Goal: Find contact information: Find contact information

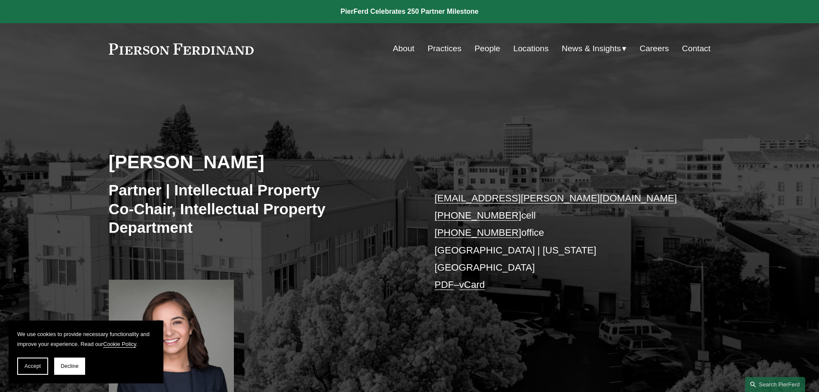
click at [484, 279] on link "vCard" at bounding box center [472, 284] width 26 height 11
click at [541, 308] on div "Naira Simmons Partner | Intellectual Property Co-Chair, Intellectual Property D…" at bounding box center [409, 248] width 819 height 298
click at [690, 48] on link "Contact" at bounding box center [696, 48] width 28 height 16
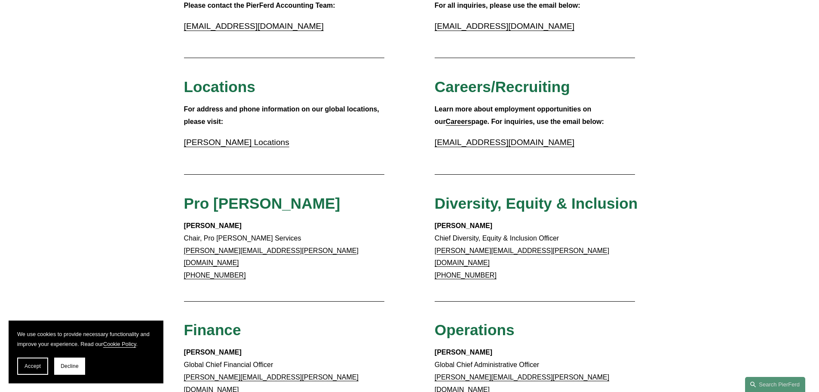
scroll to position [301, 0]
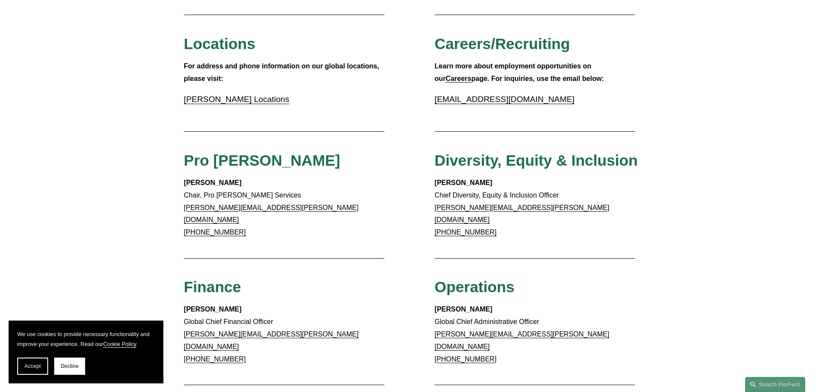
click at [270, 104] on link "Pierson Ferdinand Locations" at bounding box center [236, 99] width 105 height 9
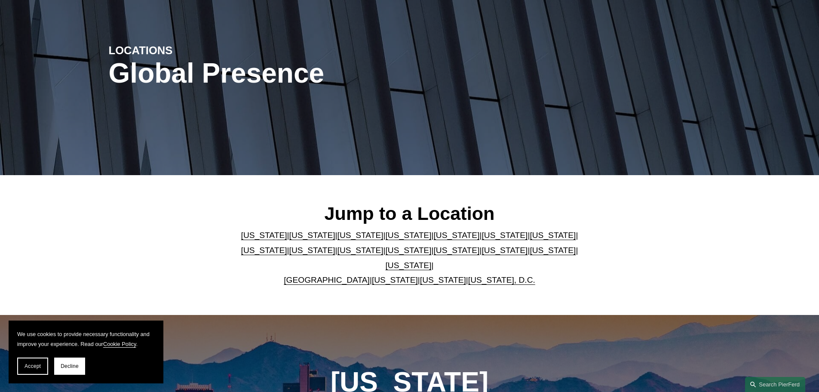
scroll to position [86, 0]
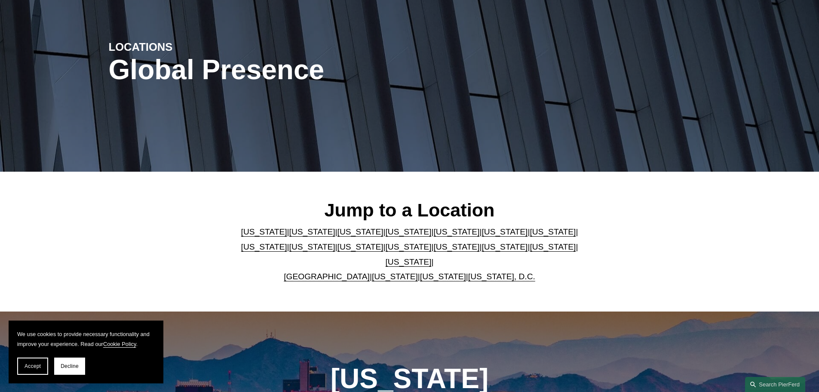
click at [293, 236] on link "[US_STATE]" at bounding box center [312, 231] width 46 height 9
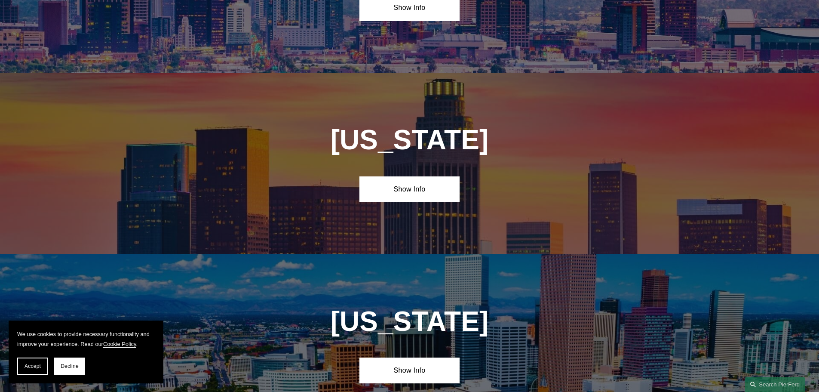
scroll to position [572, 0]
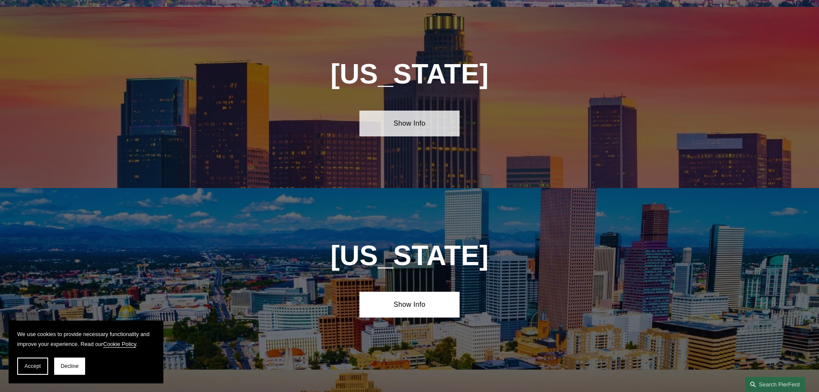
click at [408, 115] on link "Show Info" at bounding box center [410, 124] width 100 height 26
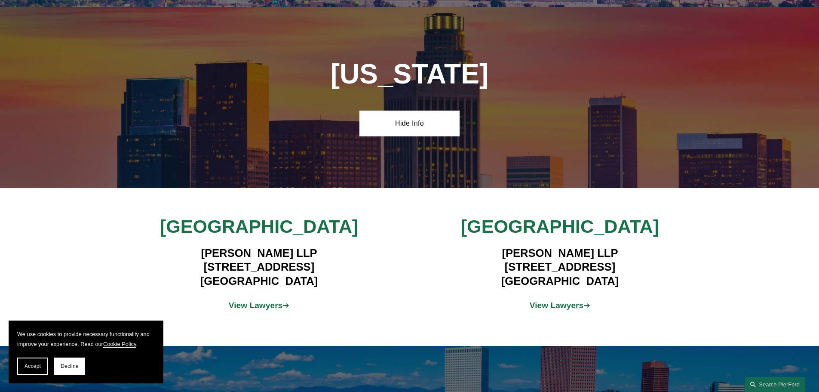
click at [280, 301] on strong "View Lawyers" at bounding box center [256, 305] width 54 height 9
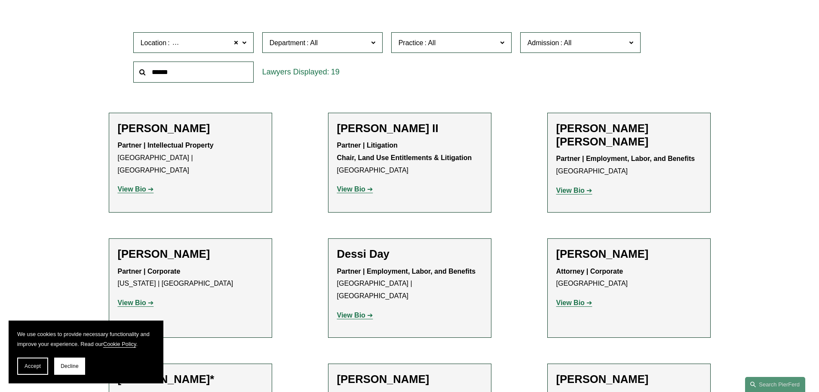
scroll to position [258, 0]
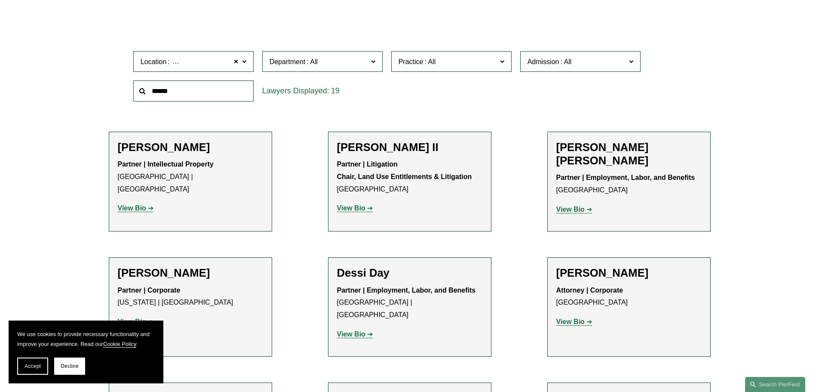
click at [181, 94] on input "text" at bounding box center [193, 90] width 120 height 21
click at [181, 92] on input "text" at bounding box center [193, 90] width 120 height 21
type input "*******"
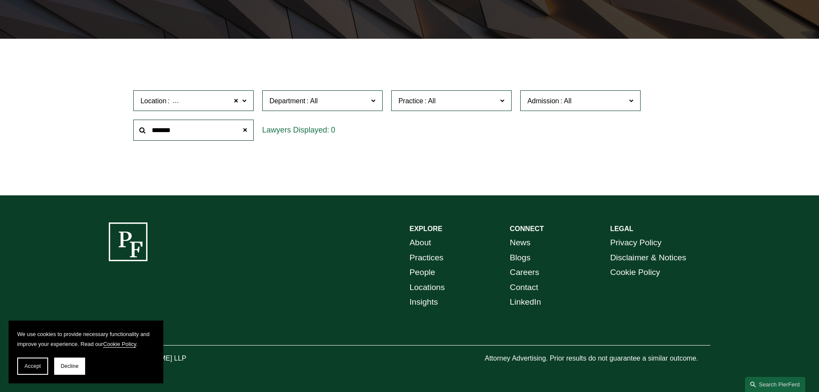
click at [243, 101] on span at bounding box center [244, 100] width 4 height 11
click at [0, 0] on link "All" at bounding box center [0, 0] width 0 height 0
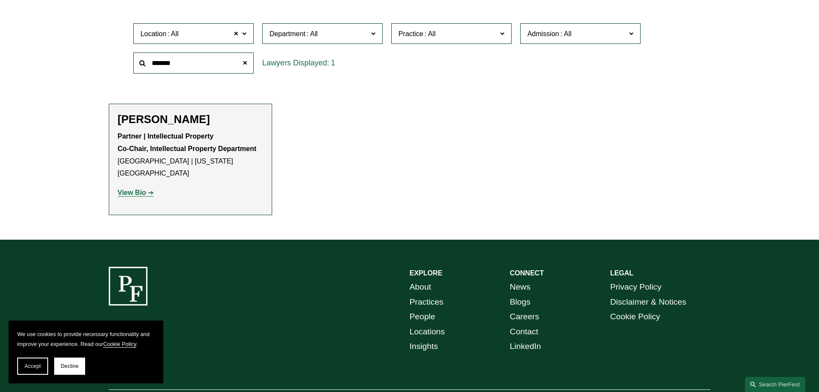
scroll to position [319, 0]
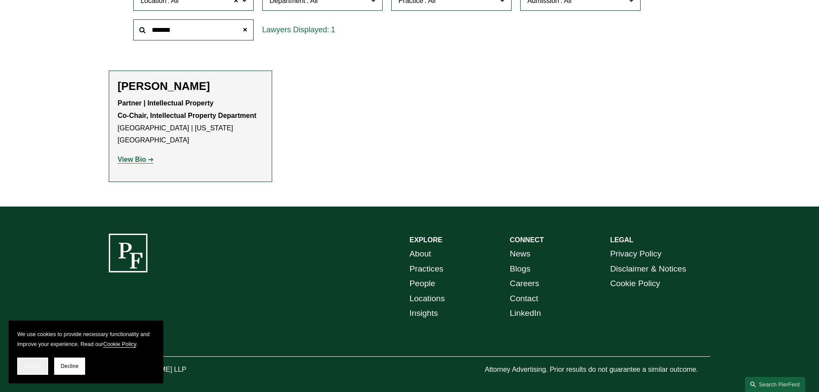
click at [42, 365] on button "Accept" at bounding box center [32, 365] width 31 height 17
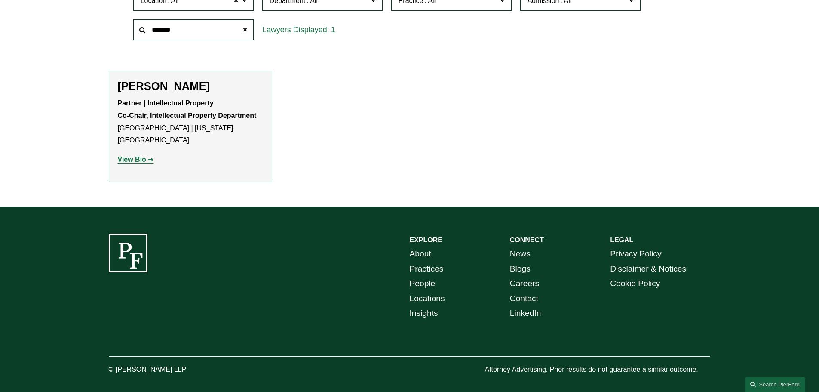
drag, startPoint x: 184, startPoint y: 359, endPoint x: 115, endPoint y: 362, distance: 69.7
click at [115, 363] on p "© [PERSON_NAME] LLP" at bounding box center [172, 369] width 126 height 12
copy p "Pierson Ferdinand LLP"
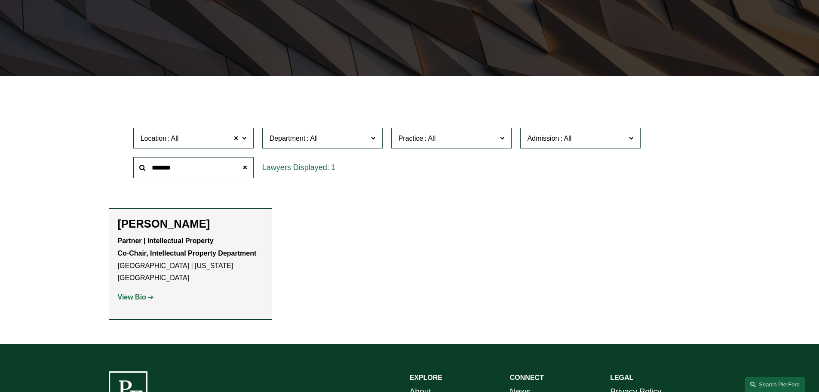
scroll to position [104, 0]
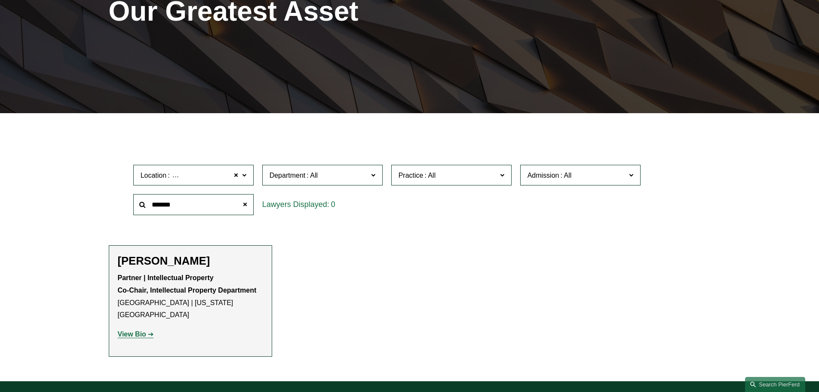
scroll to position [172, 0]
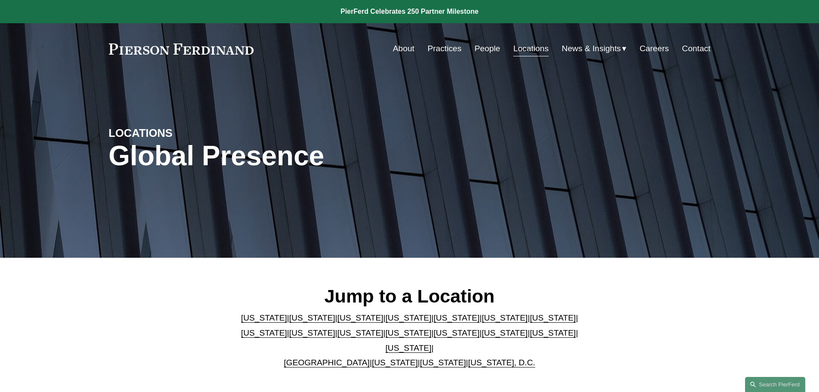
scroll to position [576, 0]
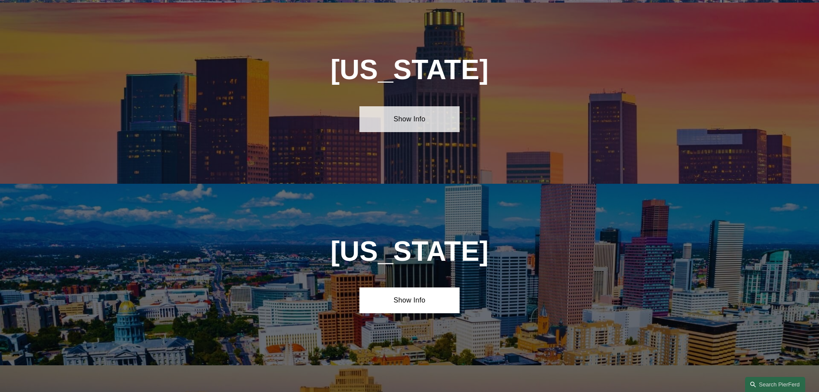
click at [408, 110] on link "Show Info" at bounding box center [410, 119] width 100 height 26
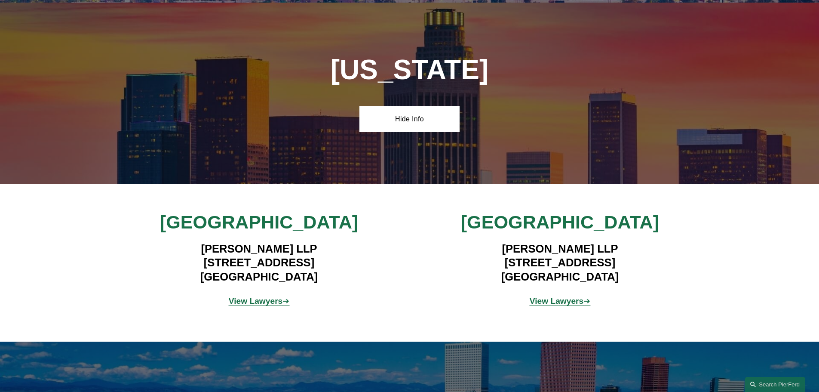
click at [259, 296] on strong "View Lawyers" at bounding box center [256, 300] width 54 height 9
click at [436, 291] on div "Los Angeles Pierson Ferdinand LLP 12100 Wilshire Blvd, Suite 800 Los Angeles, C…" at bounding box center [409, 263] width 819 height 104
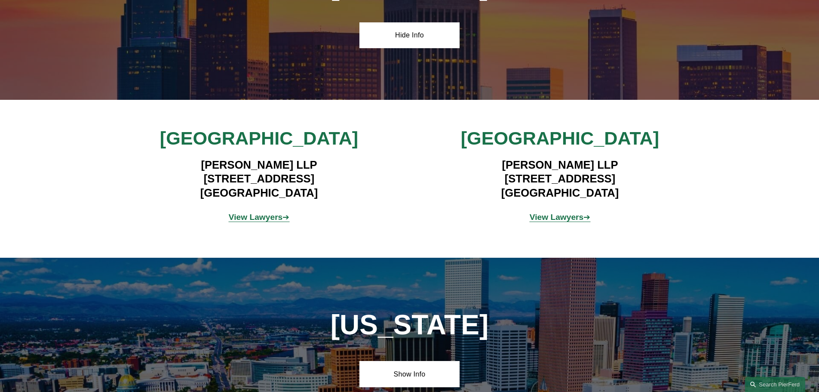
scroll to position [662, 0]
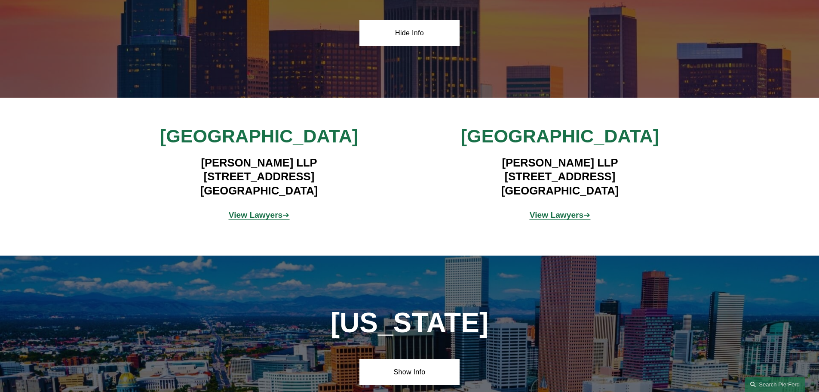
click at [258, 210] on strong "View Lawyers" at bounding box center [256, 214] width 54 height 9
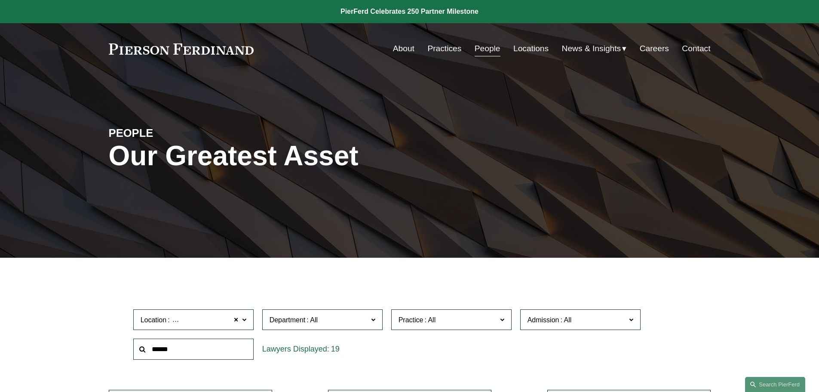
click at [696, 47] on link "Contact" at bounding box center [696, 48] width 28 height 16
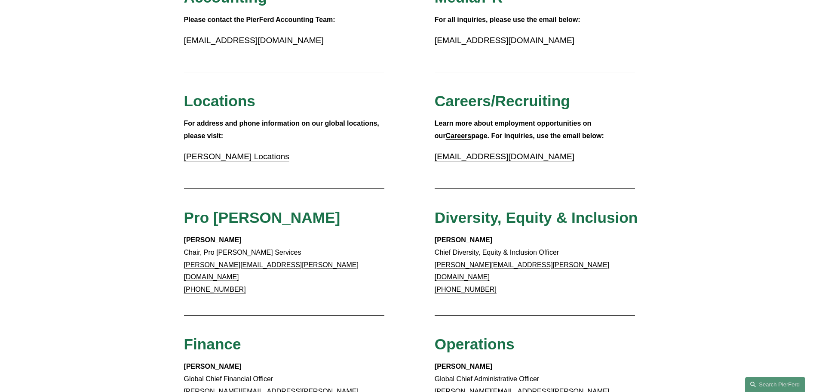
scroll to position [258, 0]
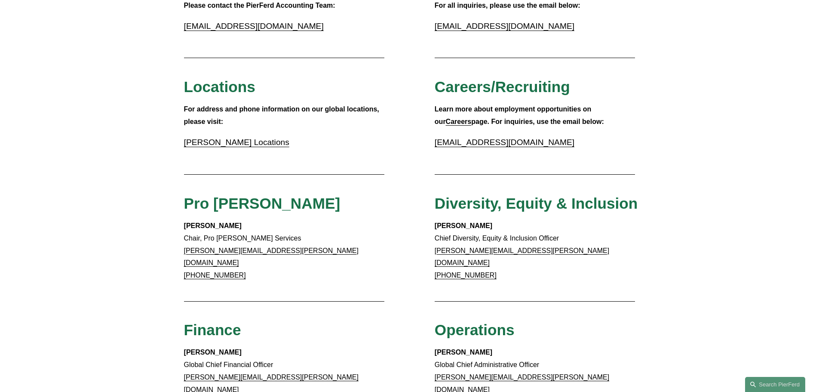
click at [263, 143] on link "[PERSON_NAME] Locations" at bounding box center [236, 142] width 105 height 9
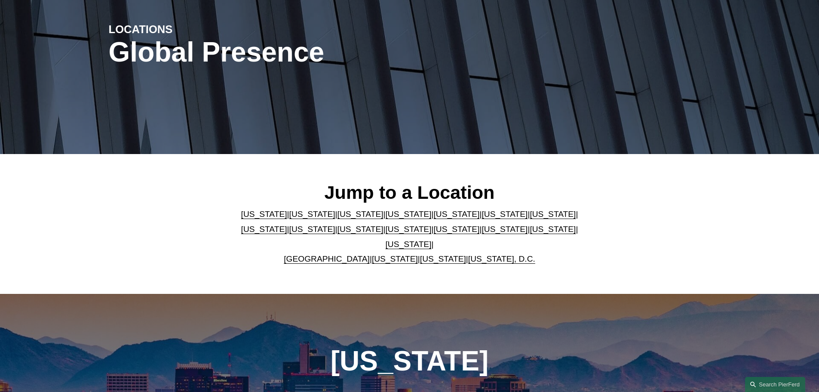
scroll to position [129, 0]
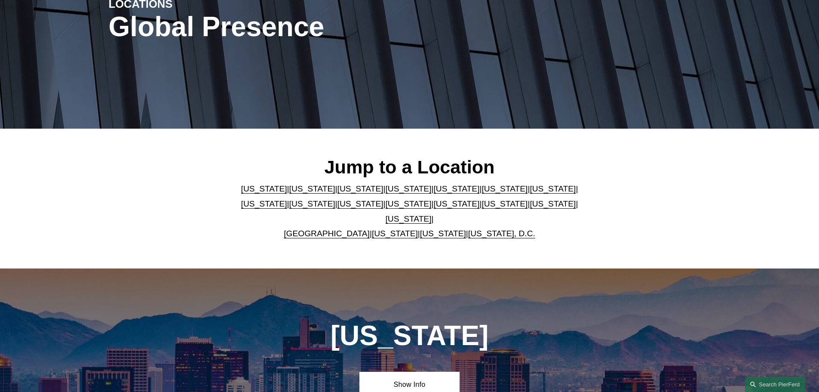
click at [296, 193] on link "California" at bounding box center [312, 188] width 46 height 9
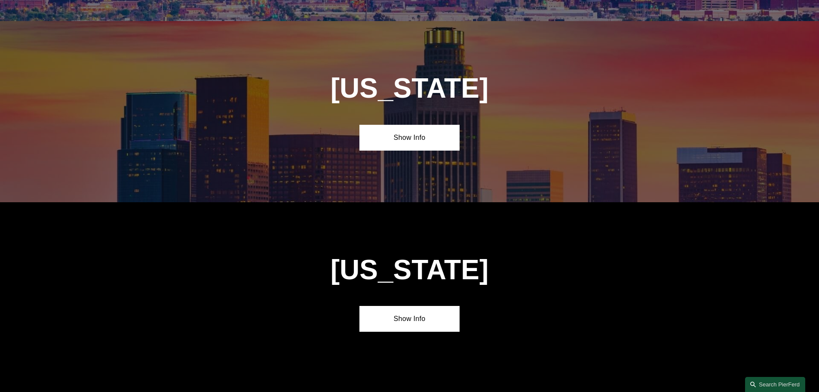
scroll to position [572, 0]
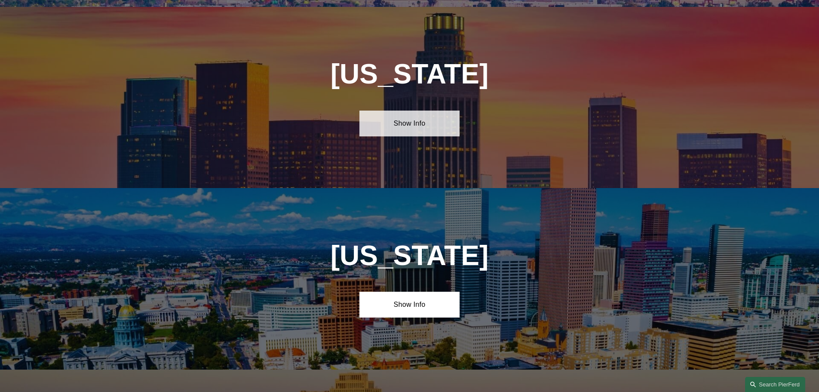
click at [409, 115] on link "Show Info" at bounding box center [410, 124] width 100 height 26
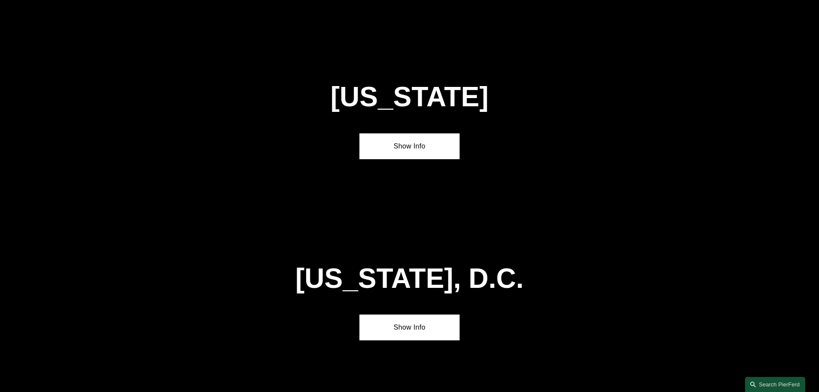
scroll to position [3796, 0]
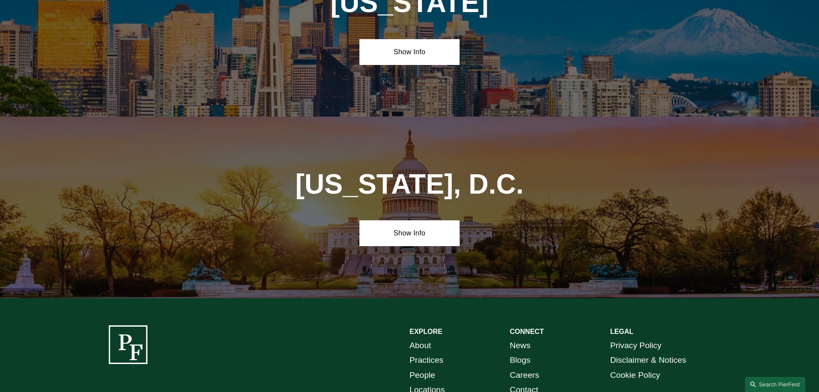
click at [525, 382] on link "Contact" at bounding box center [524, 389] width 28 height 15
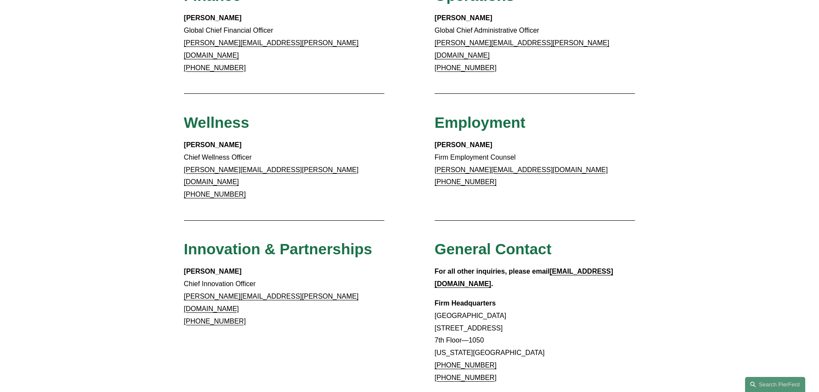
scroll to position [602, 0]
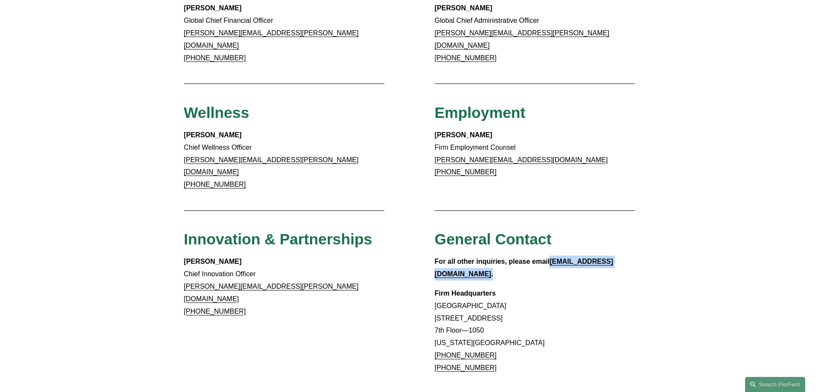
drag, startPoint x: 616, startPoint y: 230, endPoint x: 552, endPoint y: 236, distance: 64.8
click at [552, 255] on p "For all other inquiries, please email [EMAIL_ADDRESS][DOMAIN_NAME] ." at bounding box center [535, 267] width 201 height 25
copy p "[EMAIL_ADDRESS][DOMAIN_NAME] ."
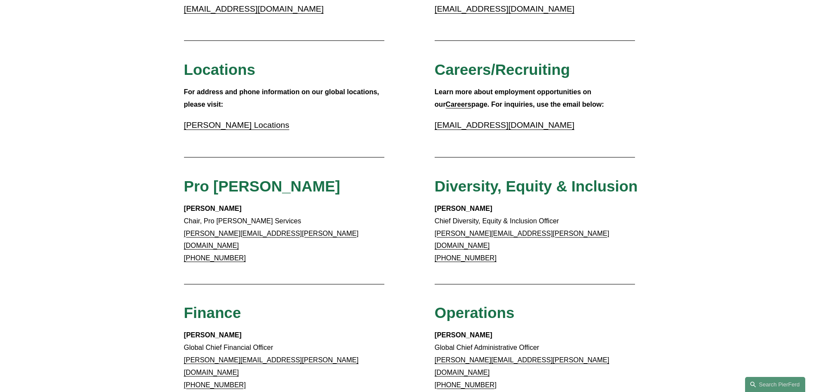
scroll to position [258, 0]
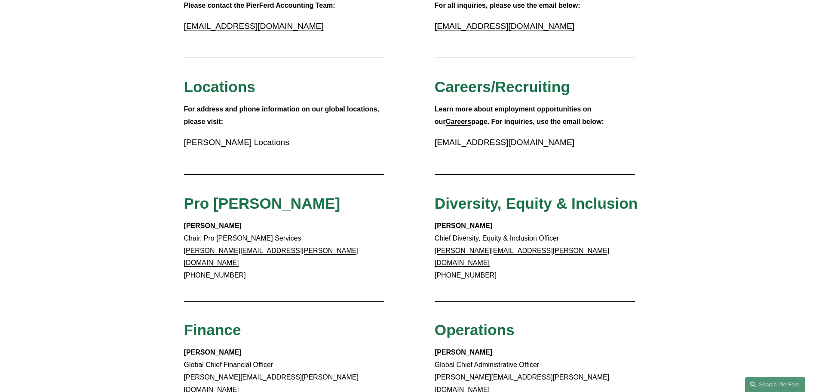
click at [256, 141] on link "[PERSON_NAME] Locations" at bounding box center [236, 142] width 105 height 9
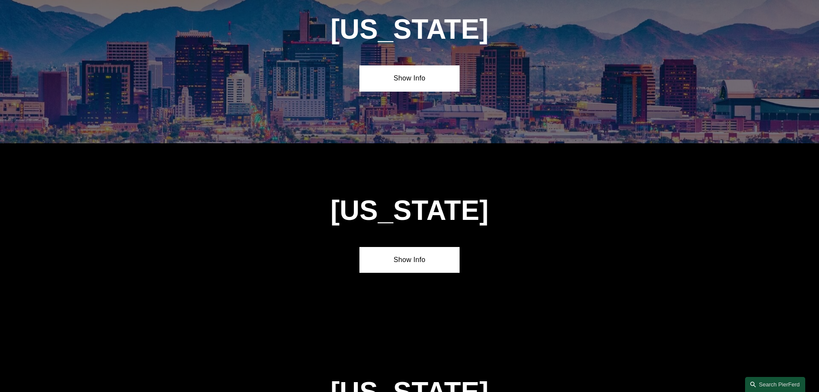
scroll to position [473, 0]
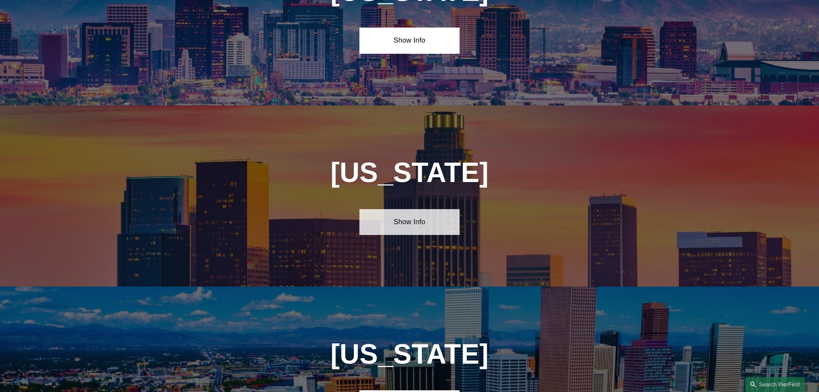
click at [412, 217] on link "Show Info" at bounding box center [410, 222] width 100 height 26
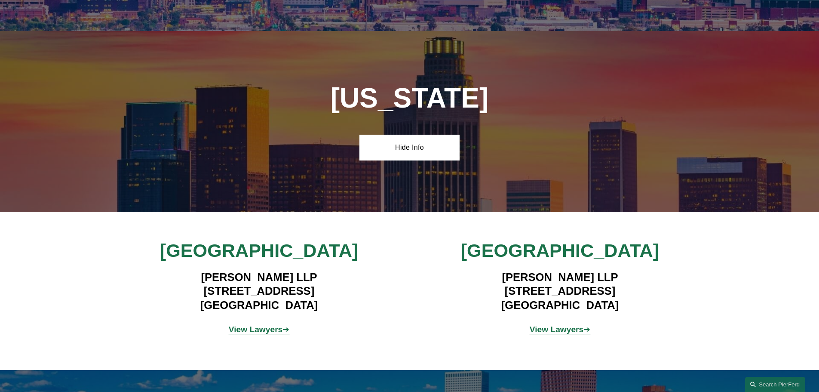
scroll to position [559, 0]
